Goal: Find contact information: Find contact information

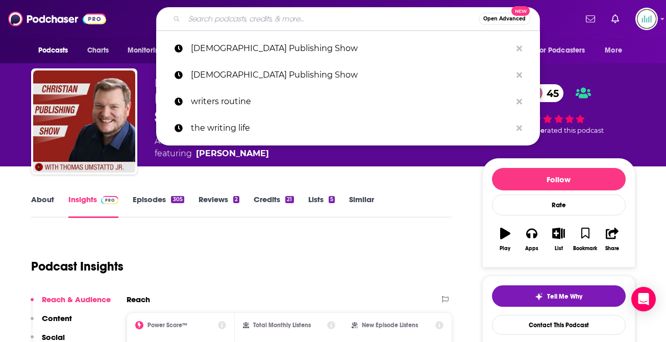
type input "The Fantasy Writers' Toolshed"
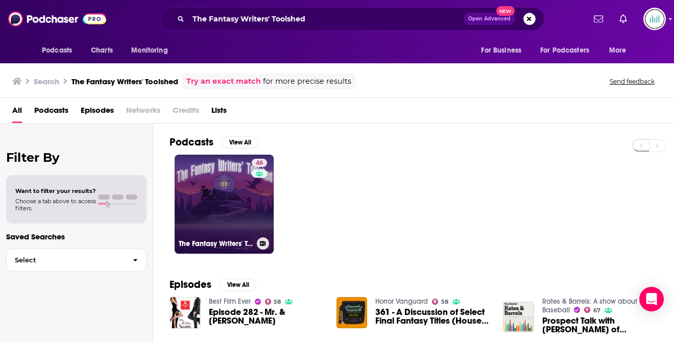
click at [252, 179] on div "46" at bounding box center [261, 198] width 18 height 79
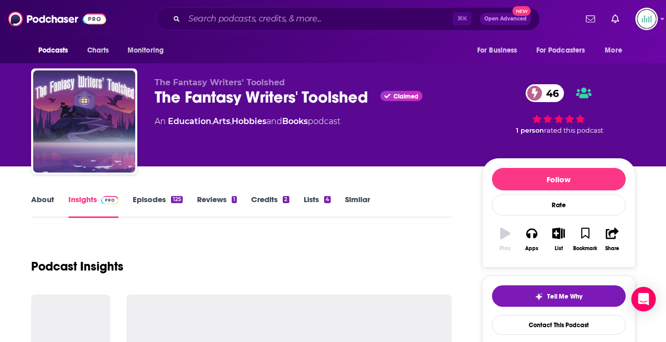
click at [47, 200] on link "About" at bounding box center [42, 206] width 23 height 23
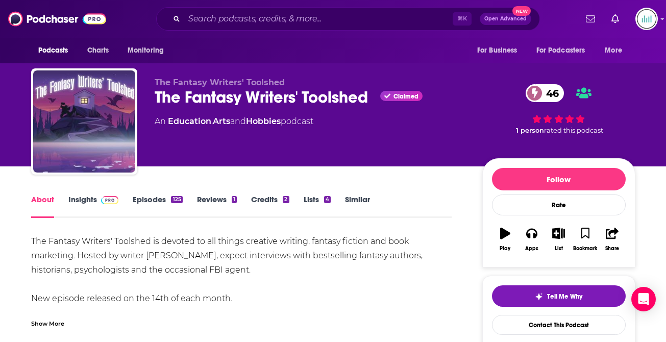
drag, startPoint x: 224, startPoint y: 276, endPoint x: 142, endPoint y: 184, distance: 123.0
drag, startPoint x: 32, startPoint y: 239, endPoint x: 219, endPoint y: 272, distance: 189.1
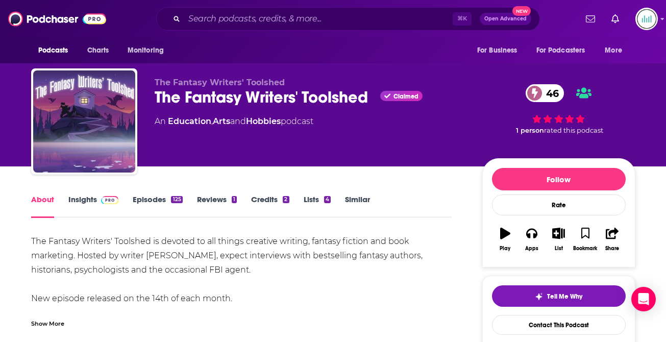
copy div "The Fantasy Writers' Toolshed is devoted to all things creative writing, fantas…"
drag, startPoint x: 198, startPoint y: 251, endPoint x: 148, endPoint y: 258, distance: 50.5
copy div "[PERSON_NAME]"
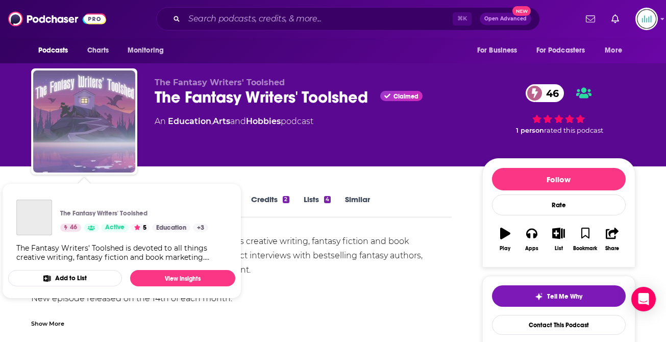
click at [71, 162] on img "The Fantasy Writers' Toolshed" at bounding box center [84, 121] width 102 height 102
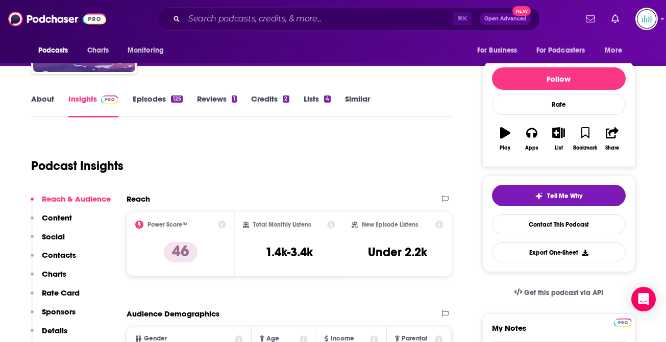
scroll to position [146, 0]
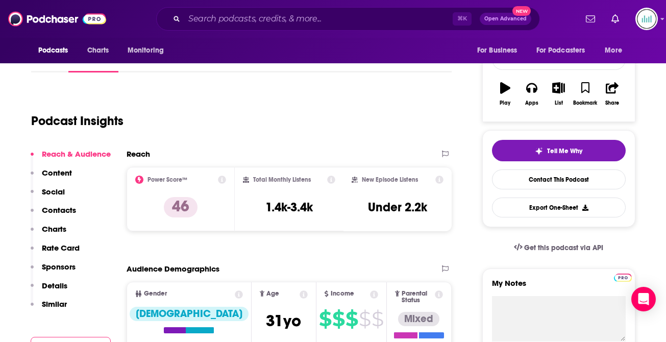
click at [53, 208] on p "Contacts" at bounding box center [59, 210] width 34 height 10
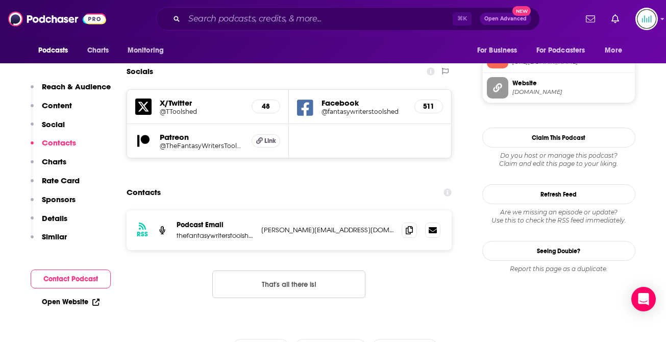
scroll to position [865, 0]
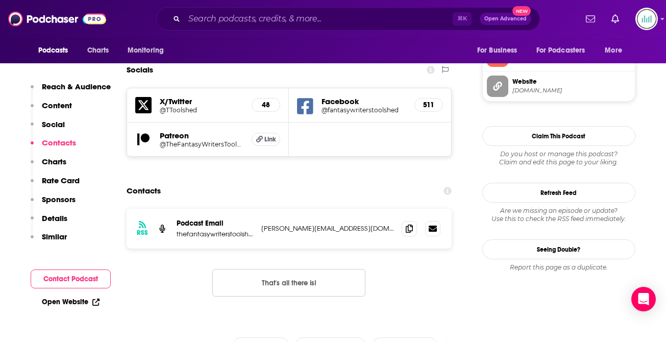
click at [274, 224] on p "[PERSON_NAME][EMAIL_ADDRESS][DOMAIN_NAME]" at bounding box center [327, 228] width 133 height 9
copy div "[PERSON_NAME][EMAIL_ADDRESS][DOMAIN_NAME] [DOMAIN_NAME][EMAIL_ADDRESS][DOMAIN_N…"
click at [209, 181] on div "Contacts" at bounding box center [290, 190] width 326 height 19
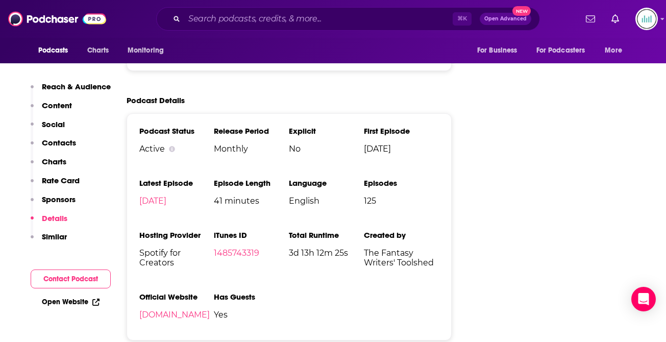
scroll to position [1633, 0]
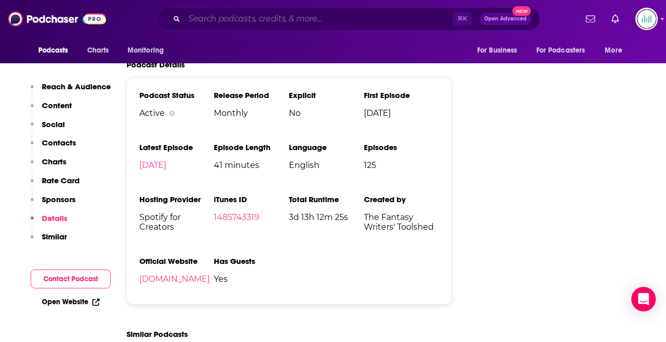
click at [202, 18] on input "Search podcasts, credits, & more..." at bounding box center [318, 19] width 269 height 16
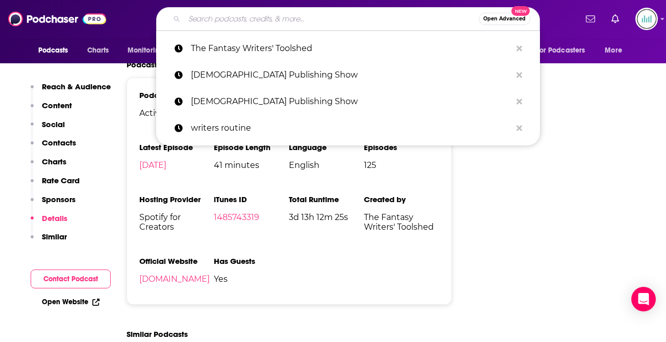
paste input "Kingdom Writers"
type input "Kingdom Writers"
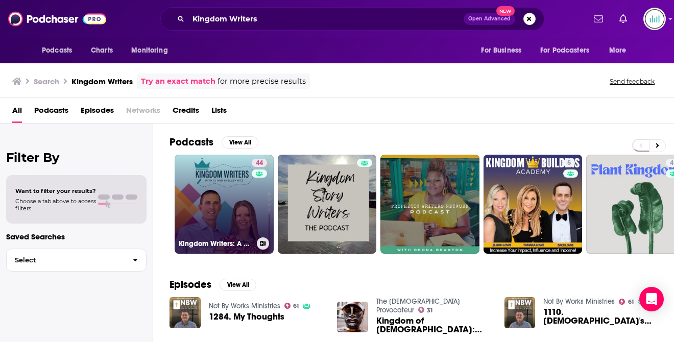
click at [239, 196] on link "44 Kingdom Writers: A Podcast for [DEMOGRAPHIC_DATA] Writers of All Genres" at bounding box center [224, 204] width 99 height 99
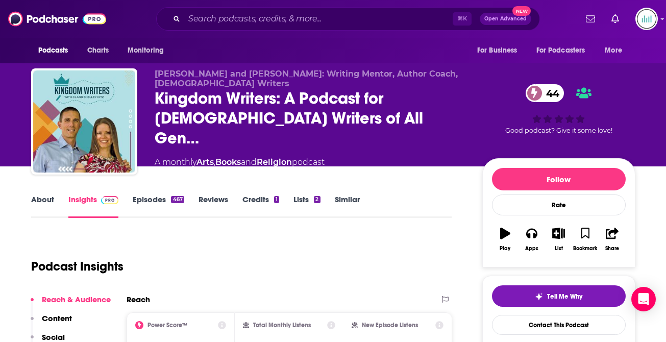
click at [46, 199] on link "About" at bounding box center [42, 206] width 23 height 23
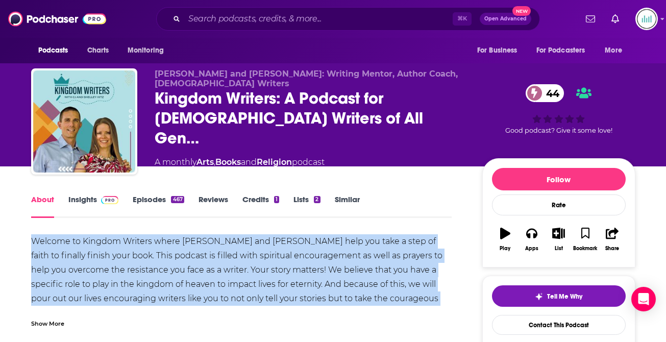
drag, startPoint x: 419, startPoint y: 298, endPoint x: 28, endPoint y: 246, distance: 394.6
copy div "Welcome to Kingdom Writers where [PERSON_NAME] and [PERSON_NAME] help you take …"
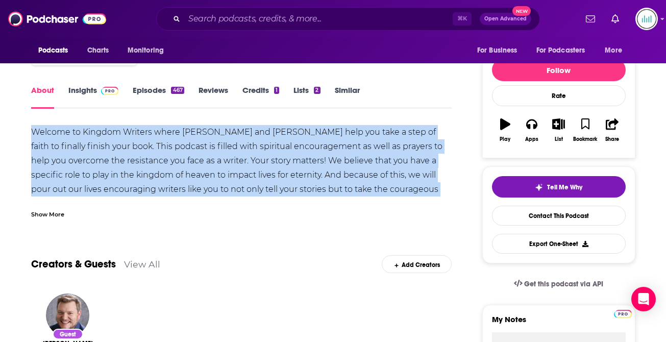
scroll to position [15, 0]
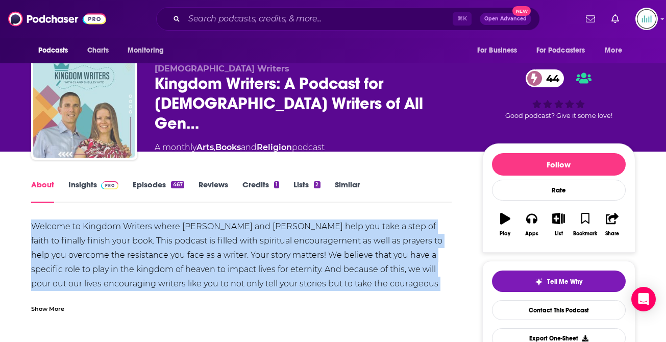
click at [74, 122] on img "Kingdom Writers: A Podcast for Christian Writers of All Genres" at bounding box center [84, 107] width 102 height 102
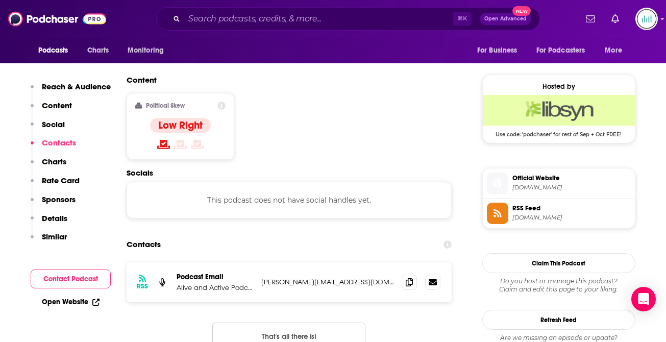
scroll to position [798, 0]
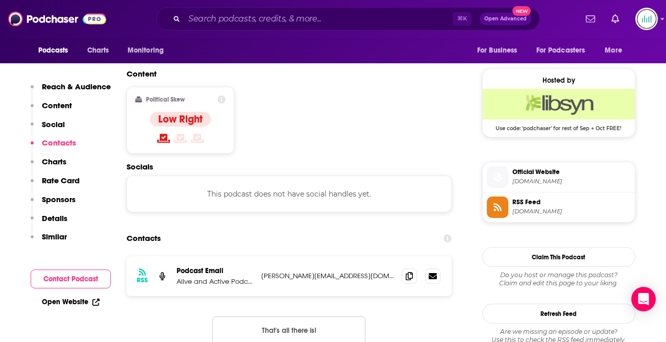
click at [284, 272] on p "[PERSON_NAME][EMAIL_ADDRESS][DOMAIN_NAME]" at bounding box center [327, 276] width 133 height 9
copy div "[PERSON_NAME][EMAIL_ADDRESS][DOMAIN_NAME] [PERSON_NAME][EMAIL_ADDRESS][DOMAIN_N…"
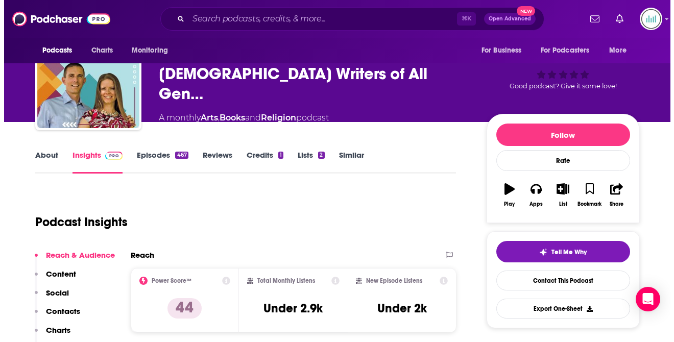
scroll to position [0, 0]
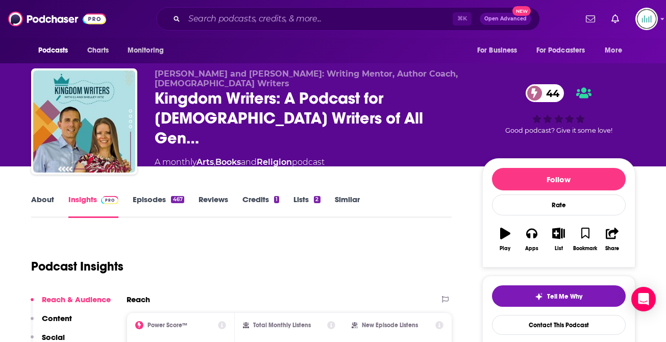
click at [46, 200] on link "About" at bounding box center [42, 206] width 23 height 23
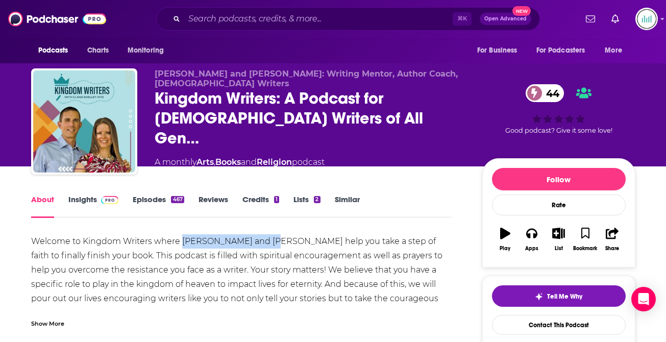
drag, startPoint x: 259, startPoint y: 243, endPoint x: 181, endPoint y: 239, distance: 78.2
click at [181, 239] on div "Welcome to Kingdom Writers where [PERSON_NAME] and [PERSON_NAME] help you take …" at bounding box center [241, 291] width 421 height 114
copy div "[PERSON_NAME] and [PERSON_NAME]"
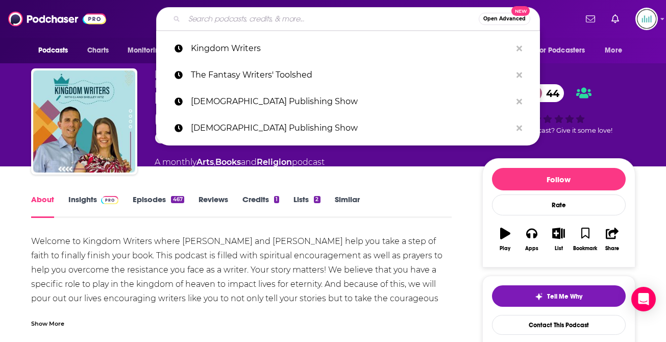
click at [211, 20] on input "Search podcasts, credits, & more..." at bounding box center [331, 19] width 295 height 16
paste input "The [DEMOGRAPHIC_DATA] Writers Podcast"
type input "The [DEMOGRAPHIC_DATA] Writers Podcast"
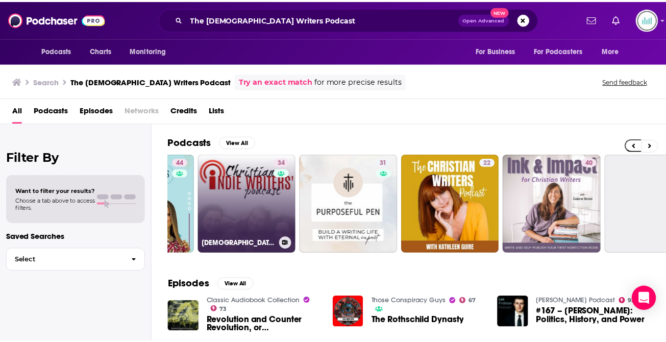
scroll to position [0, 85]
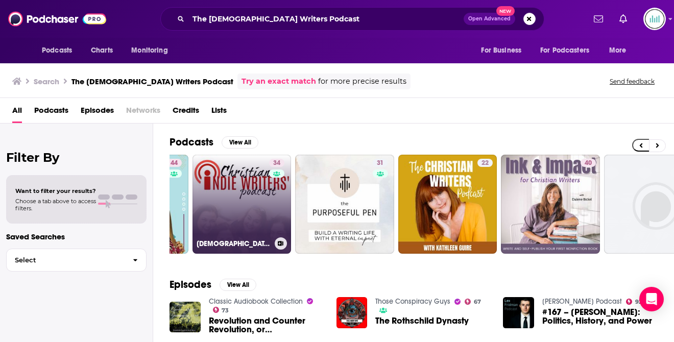
click at [260, 200] on link "34 [DEMOGRAPHIC_DATA] Indie Writers' Podcast" at bounding box center [242, 204] width 99 height 99
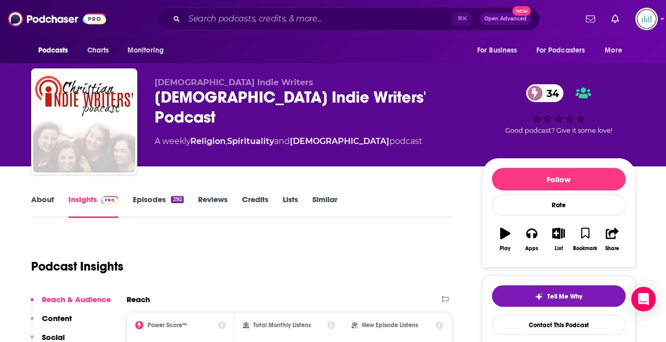
click at [157, 91] on div "[DEMOGRAPHIC_DATA] Indie Writers' Podcast 34" at bounding box center [310, 107] width 311 height 40
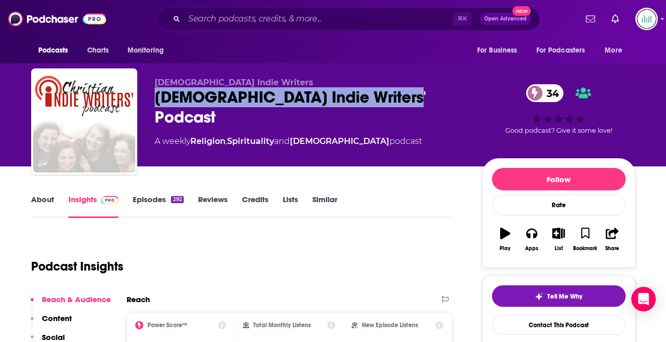
drag, startPoint x: 154, startPoint y: 94, endPoint x: 389, endPoint y: 103, distance: 235.0
click at [389, 103] on div "[DEMOGRAPHIC_DATA] Indie Writers' Podcast 34" at bounding box center [310, 107] width 311 height 40
copy h2 "[DEMOGRAPHIC_DATA] Indie Writers' Podcast"
click at [41, 202] on link "About" at bounding box center [42, 206] width 23 height 23
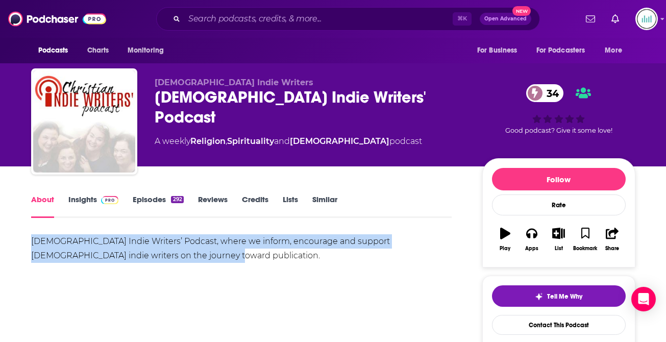
drag, startPoint x: 148, startPoint y: 257, endPoint x: 36, endPoint y: 234, distance: 114.2
copy div "[DEMOGRAPHIC_DATA] Indie Writers’ Podcast, where we inform, encourage and suppo…"
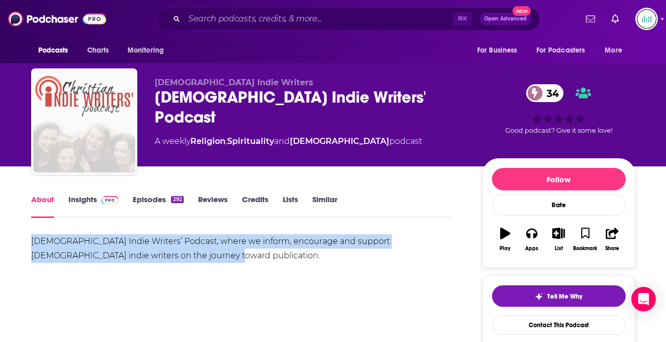
click at [89, 129] on img "Christian Indie Writers' Podcast" at bounding box center [84, 121] width 102 height 102
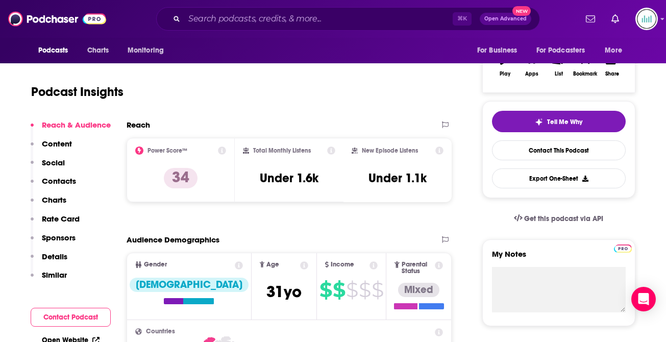
click at [60, 182] on p "Contacts" at bounding box center [59, 181] width 34 height 10
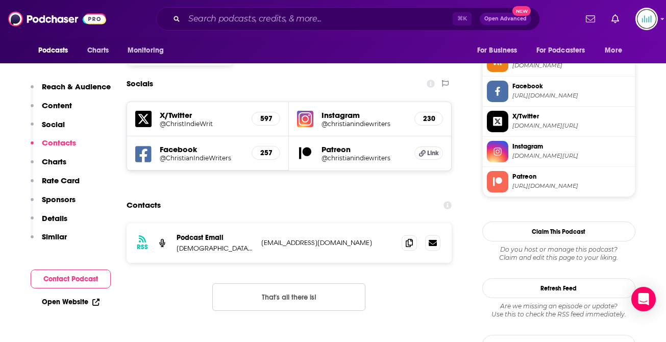
scroll to position [865, 0]
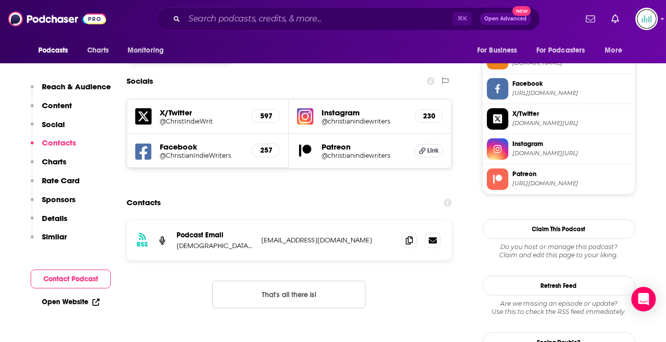
click at [292, 236] on p "[EMAIL_ADDRESS][DOMAIN_NAME]" at bounding box center [327, 240] width 133 height 9
copy div "[EMAIL_ADDRESS][DOMAIN_NAME] [EMAIL_ADDRESS][DOMAIN_NAME]"
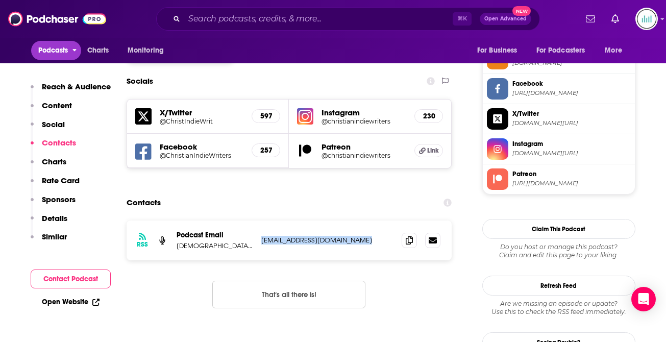
click at [49, 52] on span "Podcasts" at bounding box center [53, 50] width 30 height 14
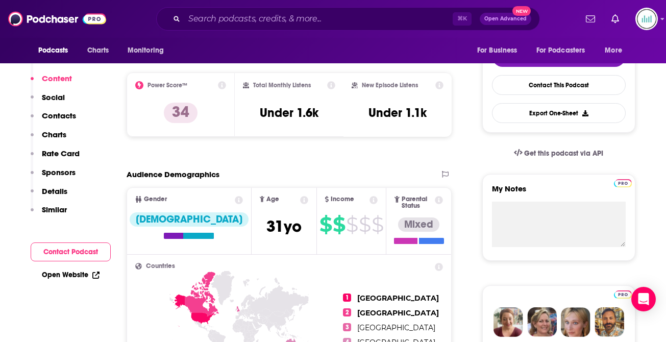
scroll to position [0, 0]
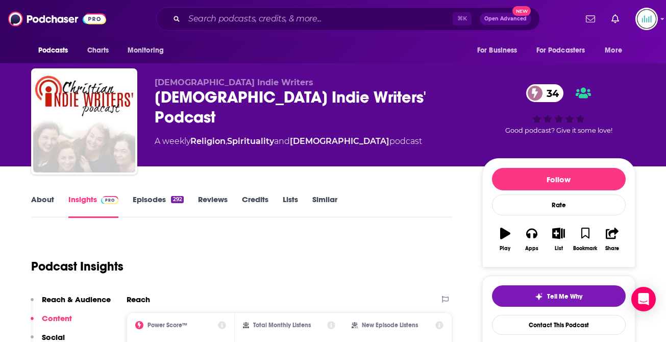
click at [47, 197] on link "About" at bounding box center [42, 206] width 23 height 23
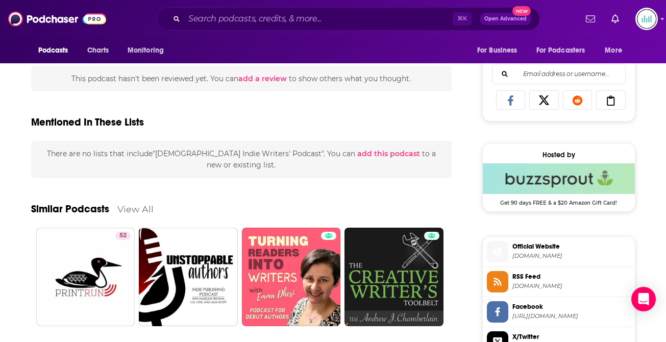
scroll to position [746, 0]
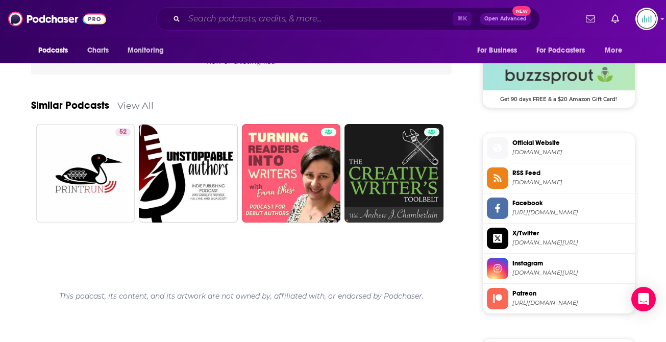
click at [202, 25] on input "Search podcasts, credits, & more..." at bounding box center [318, 19] width 269 height 16
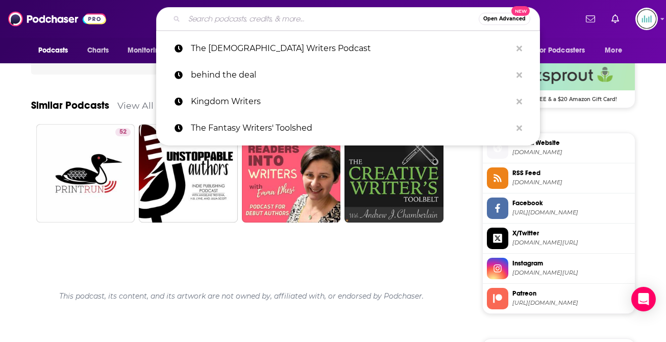
paste input "Ink and Impact"
type input "Ink and Impact"
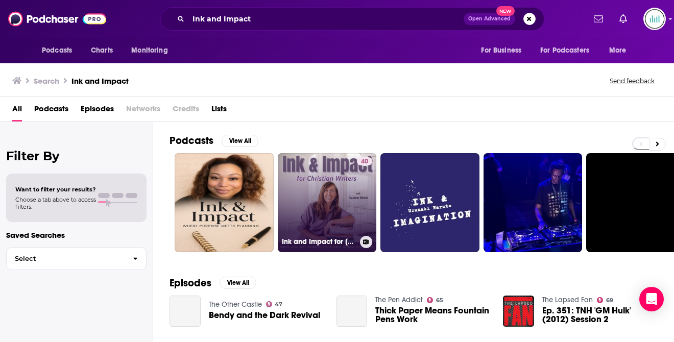
click at [331, 177] on link "40 Ink and Impact for [DEMOGRAPHIC_DATA] Writers | HOW TO WRITE A BOOK, NONFICT…" at bounding box center [327, 202] width 99 height 99
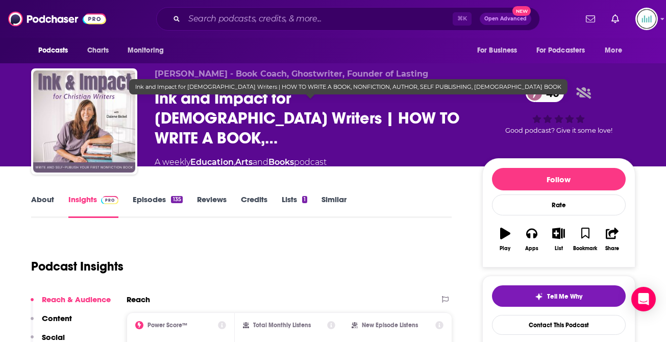
scroll to position [1, 0]
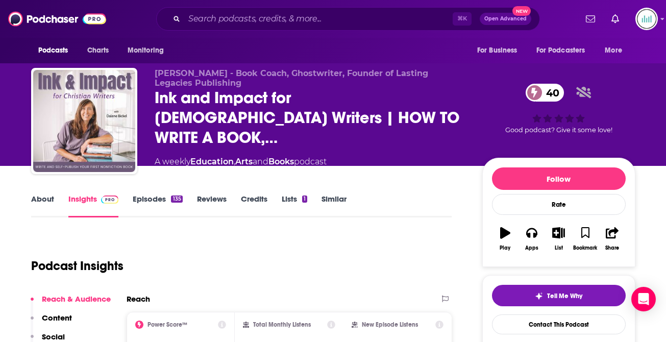
click at [43, 200] on link "About" at bounding box center [42, 205] width 23 height 23
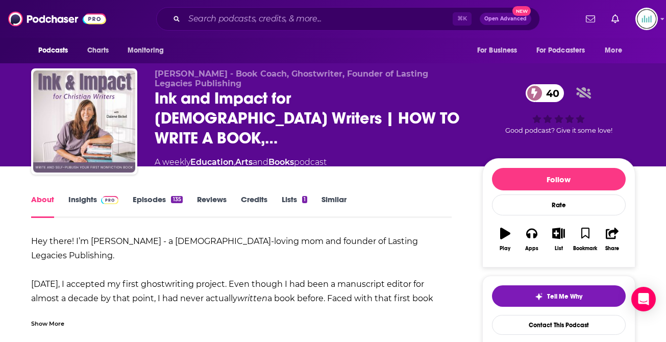
drag, startPoint x: 244, startPoint y: 298, endPoint x: 47, endPoint y: 237, distance: 205.3
drag, startPoint x: 239, startPoint y: 297, endPoint x: 17, endPoint y: 269, distance: 224.3
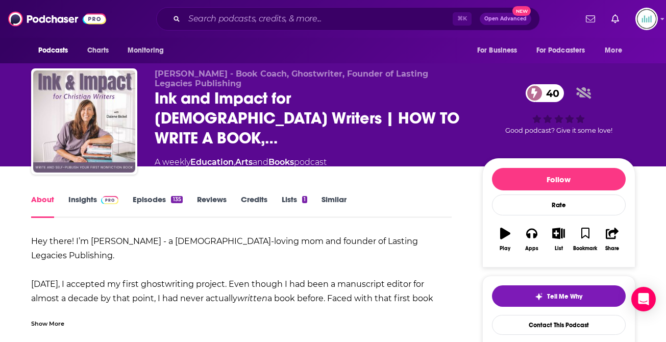
copy div "[DATE], I accepted my first ghostwriting project. Even though I had been a manu…"
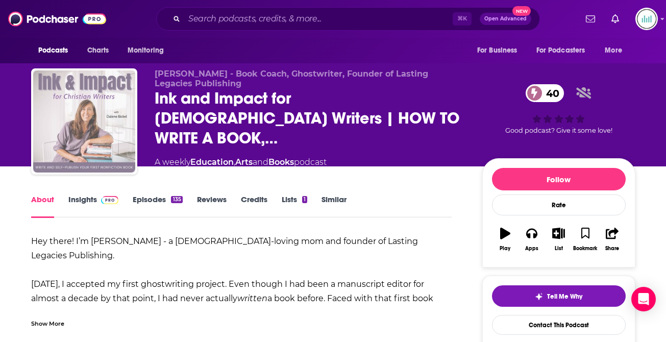
click at [85, 117] on img "Ink and Impact for Christian Writers | HOW TO WRITE A BOOK, NONFICTION, AUTHOR,…" at bounding box center [84, 121] width 102 height 102
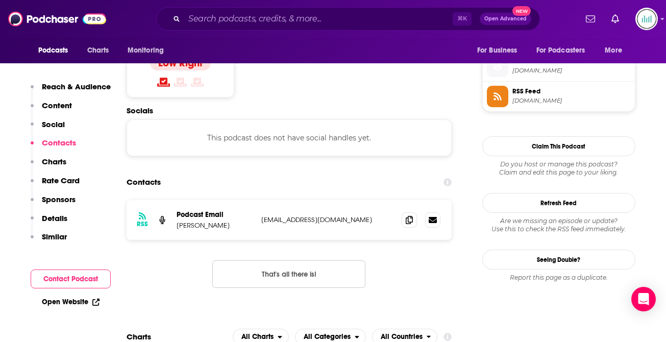
scroll to position [838, 0]
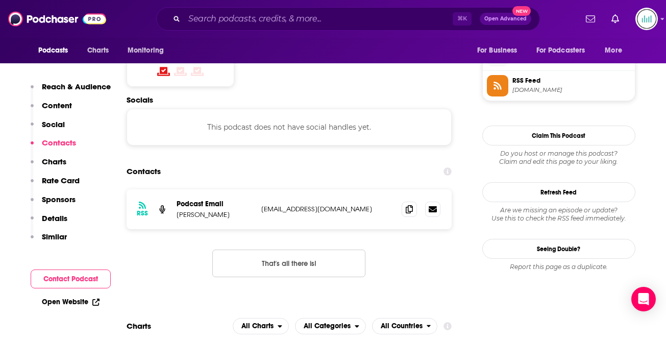
click at [270, 205] on p "[EMAIL_ADDRESS][DOMAIN_NAME]" at bounding box center [327, 209] width 133 height 9
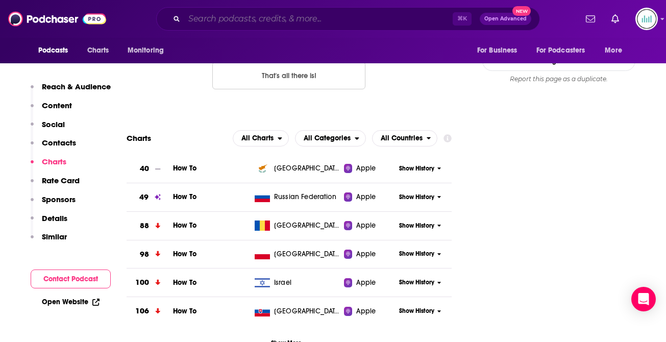
click at [211, 25] on input "Search podcasts, credits, & more..." at bounding box center [318, 19] width 269 height 16
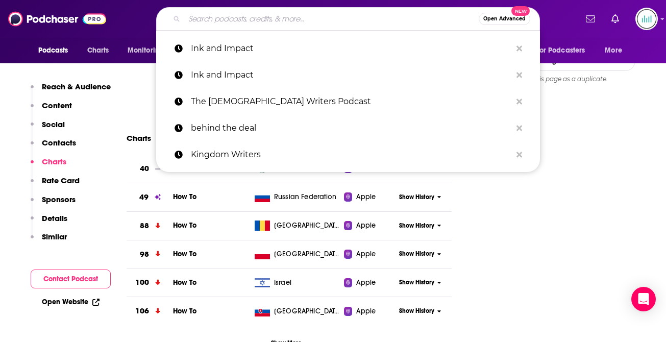
paste input "The Fantasy Writers' Toolshed"
type input "The Fantasy Writers' Toolshed"
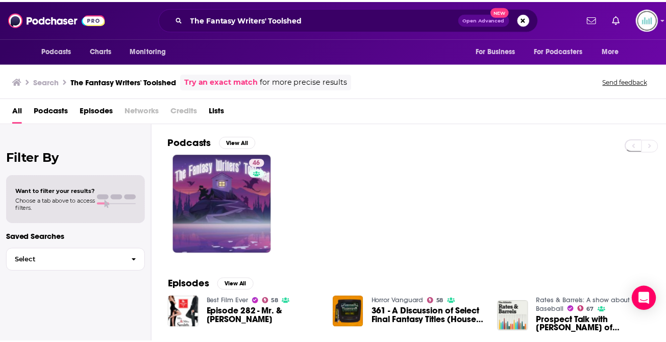
scroll to position [8, 0]
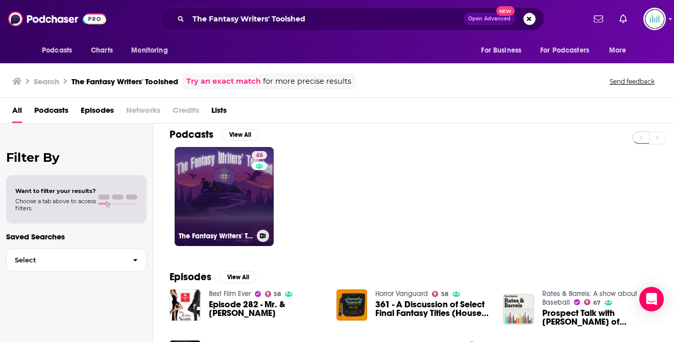
click at [241, 197] on link "46 The Fantasy Writers' Toolshed" at bounding box center [224, 196] width 99 height 99
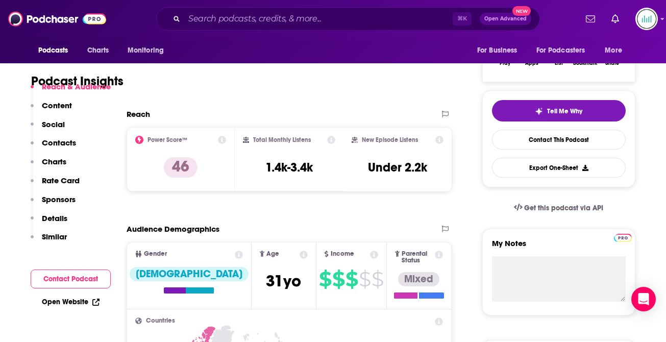
scroll to position [214, 0]
